Goal: Information Seeking & Learning: Learn about a topic

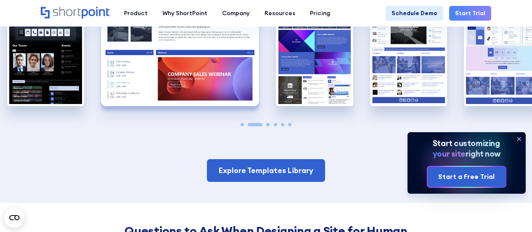
scroll to position [729, 0]
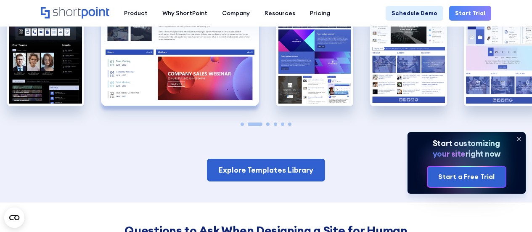
click at [522, 134] on icon at bounding box center [518, 138] width 13 height 13
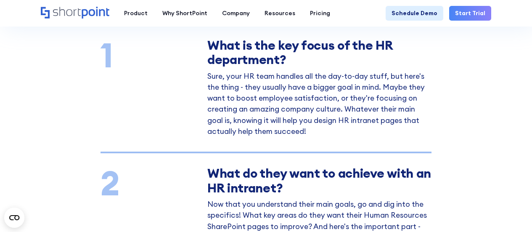
scroll to position [1043, 0]
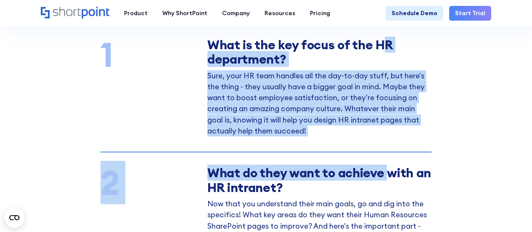
drag, startPoint x: 385, startPoint y: 160, endPoint x: 379, endPoint y: 28, distance: 132.1
click at [379, 28] on div "You might have ideas about what HR SharePoint sites need. Well, you probably do…" at bounding box center [265, 212] width 331 height 493
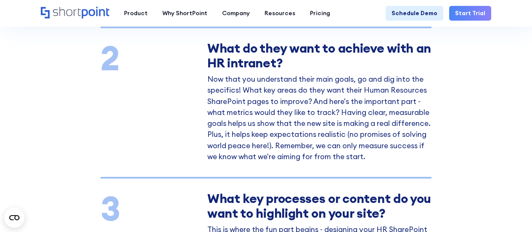
scroll to position [1166, 0]
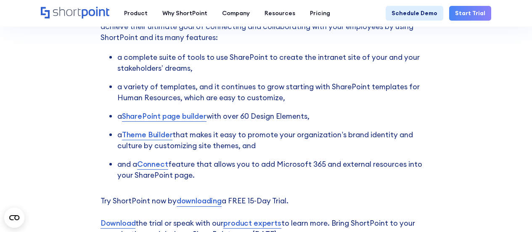
scroll to position [2259, 0]
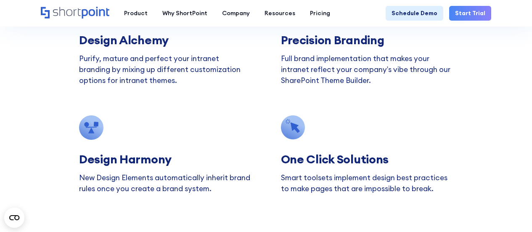
drag, startPoint x: 295, startPoint y: 125, endPoint x: 405, endPoint y: 137, distance: 110.4
click at [405, 137] on div "One Click Solutions Smart toolsets implement design best practices to make page…" at bounding box center [367, 154] width 172 height 79
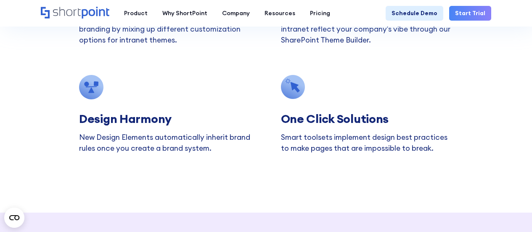
scroll to position [2022, 0]
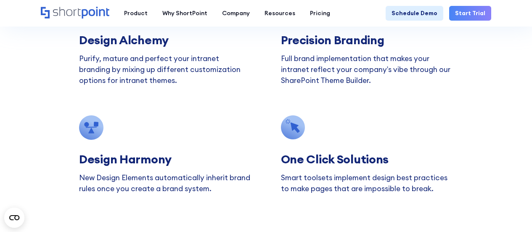
click at [83, 58] on p "Purify, mature and perfect your intranet branding by mixing up different custom…" at bounding box center [165, 69] width 172 height 33
click at [96, 56] on p "Purify, mature and perfect your intranet branding by mixing up different custom…" at bounding box center [165, 69] width 172 height 33
click at [482, 76] on div "Intranet Themes Built Just For You Design Alchemy Purify, mature and perfect yo…" at bounding box center [266, 70] width 532 height 364
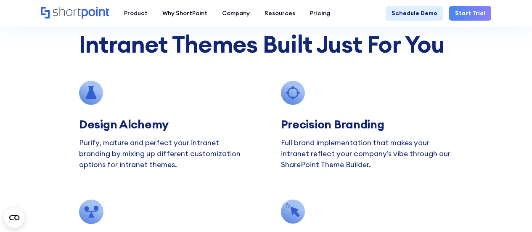
scroll to position [1896, 0]
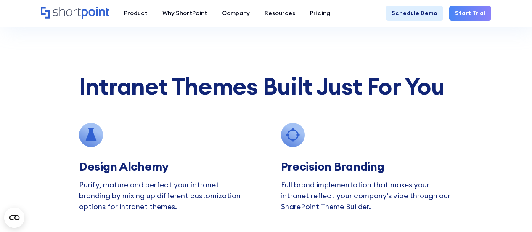
click at [157, 167] on h2 "Design Alchemy" at bounding box center [165, 165] width 172 height 13
click at [192, 169] on h2 "Design Alchemy" at bounding box center [165, 165] width 172 height 13
drag, startPoint x: 134, startPoint y: 144, endPoint x: 161, endPoint y: 155, distance: 28.6
click at [140, 149] on div "Design Alchemy Purify, mature and perfect your intranet branding by mixing up d…" at bounding box center [165, 168] width 172 height 90
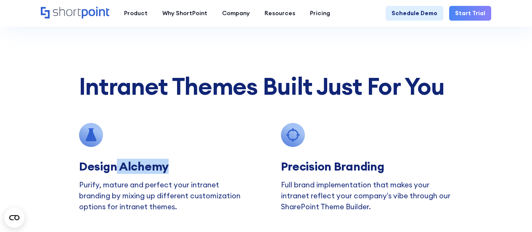
drag, startPoint x: 183, startPoint y: 166, endPoint x: 117, endPoint y: 165, distance: 66.4
click at [117, 165] on h2 "Design Alchemy" at bounding box center [165, 165] width 172 height 13
click at [528, 30] on div "Intranet Themes Built Just For You Design Alchemy Purify, mature and perfect yo…" at bounding box center [266, 196] width 532 height 364
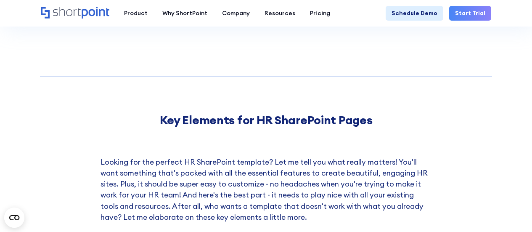
scroll to position [1749, 0]
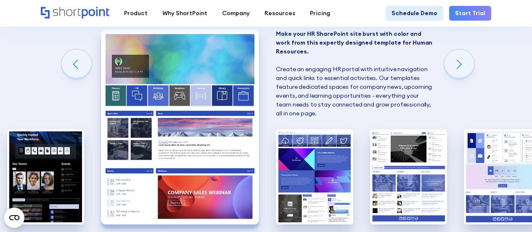
scroll to position [656, 0]
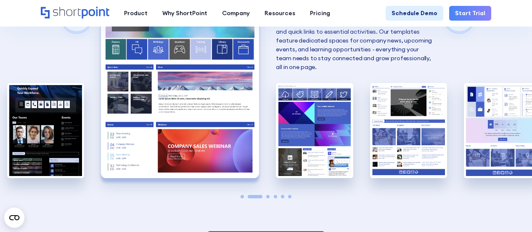
click at [267, 197] on span "Go to slide 3" at bounding box center [267, 196] width 3 height 3
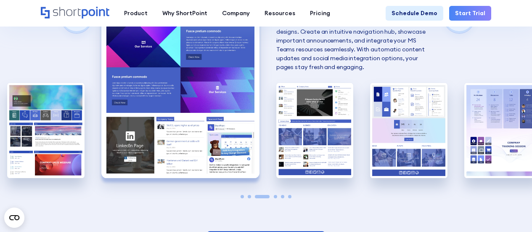
click at [277, 196] on span "Go to slide 4" at bounding box center [275, 196] width 3 height 3
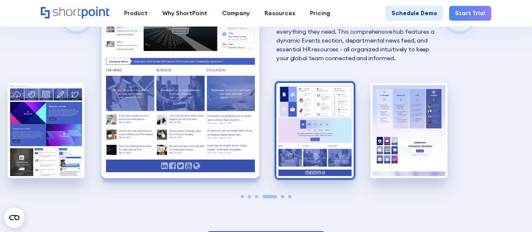
click at [308, 119] on img "5 / 6" at bounding box center [314, 130] width 77 height 95
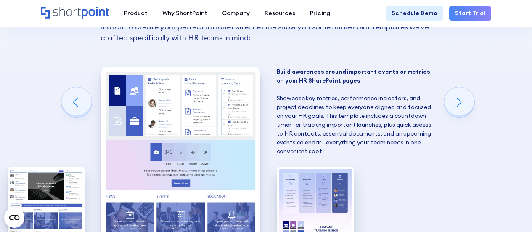
scroll to position [699, 0]
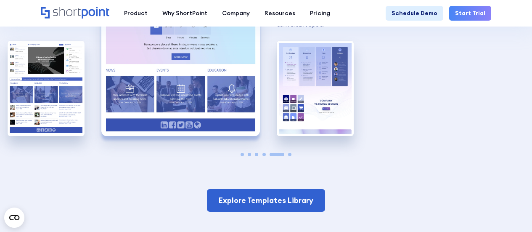
click at [289, 153] on span "Go to slide 6" at bounding box center [289, 154] width 3 height 3
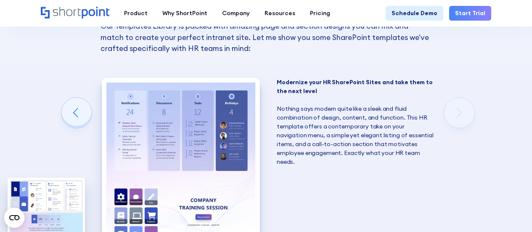
scroll to position [572, 0]
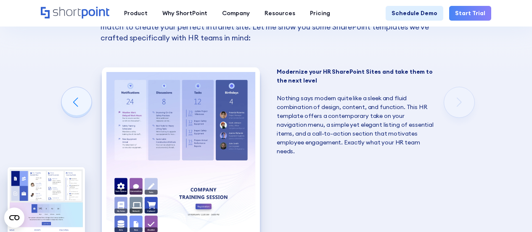
click at [374, 99] on p "Modernize your HR SharePoint Sites and take them to the next level ‍ ‍ Nothing …" at bounding box center [356, 111] width 158 height 88
